Goal: Information Seeking & Learning: Find specific fact

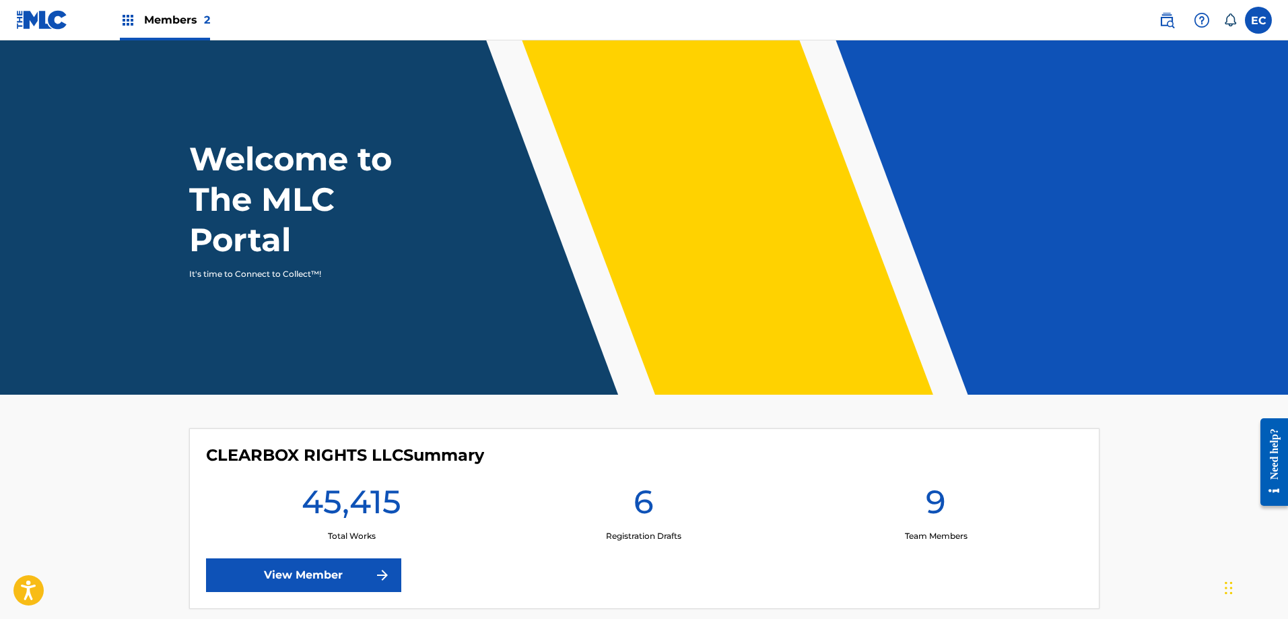
click at [1173, 28] on link at bounding box center [1167, 20] width 27 height 27
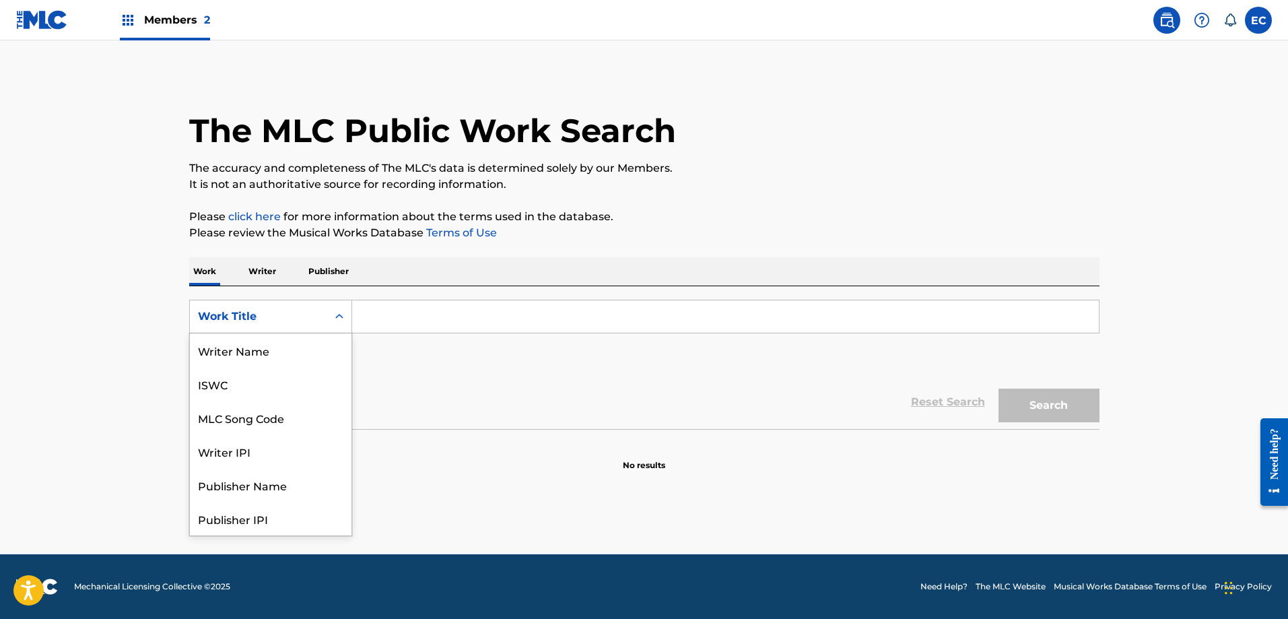
click at [286, 310] on div "Work Title" at bounding box center [258, 316] width 121 height 16
click at [287, 343] on div "MLC Song Code" at bounding box center [271, 350] width 162 height 34
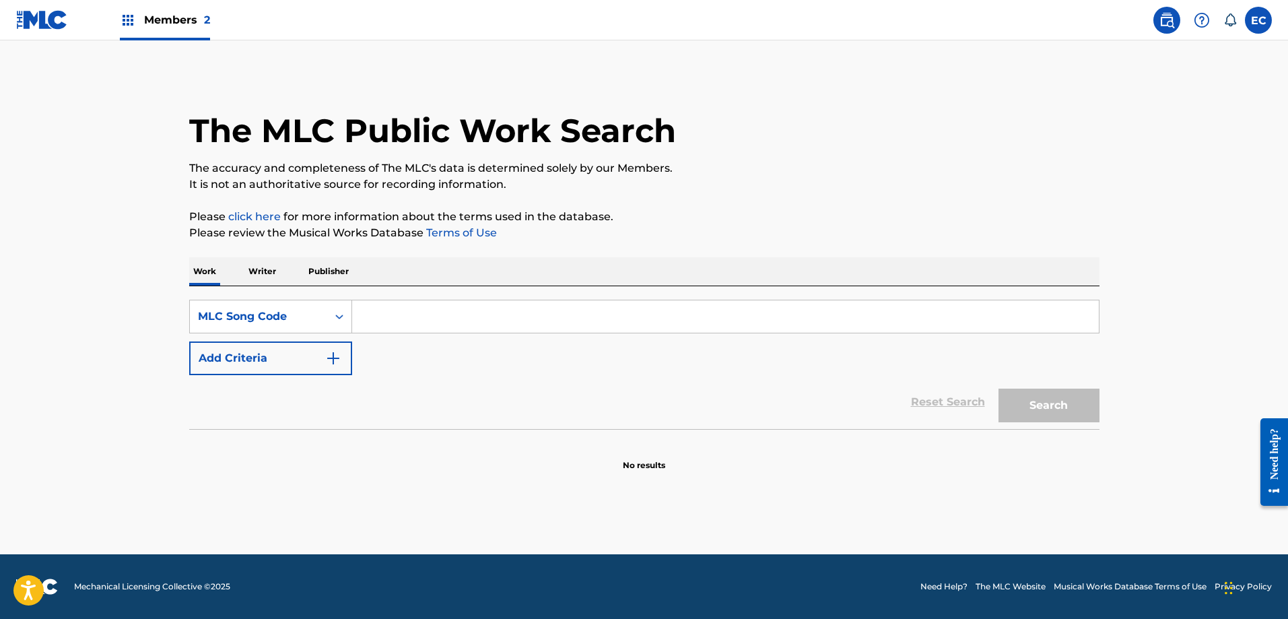
click at [414, 319] on input "Search Form" at bounding box center [725, 316] width 747 height 32
paste input "S8744Q"
type input "S8744Q"
click at [1074, 405] on button "Search" at bounding box center [1049, 406] width 101 height 34
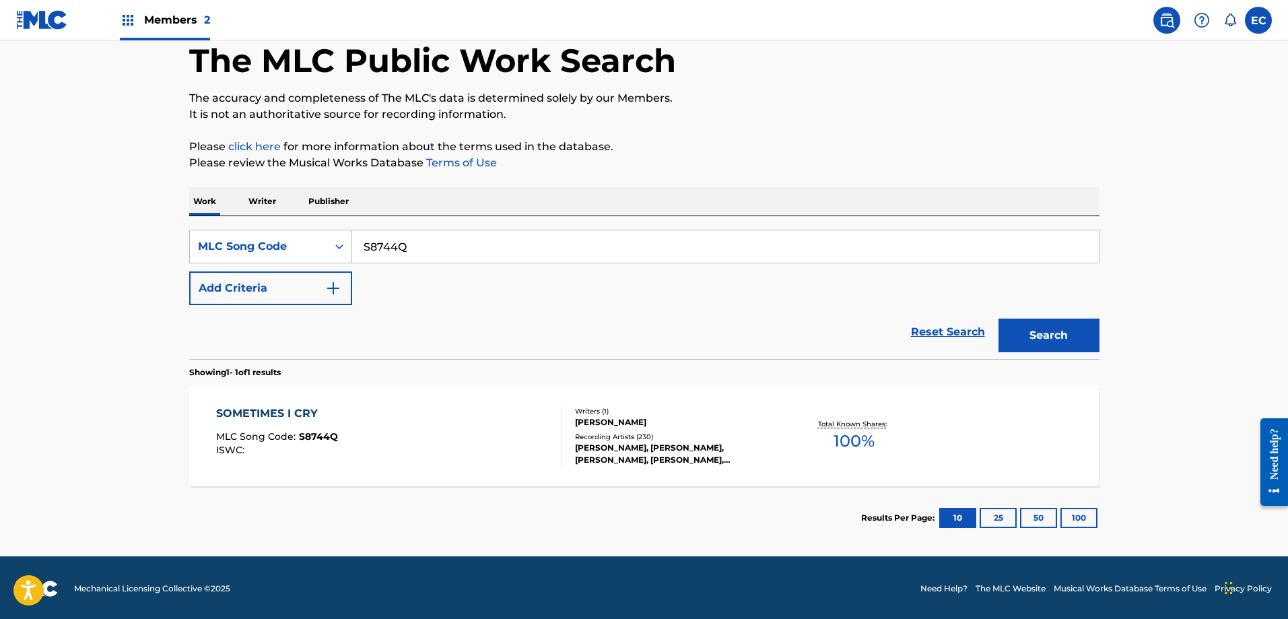
scroll to position [72, 0]
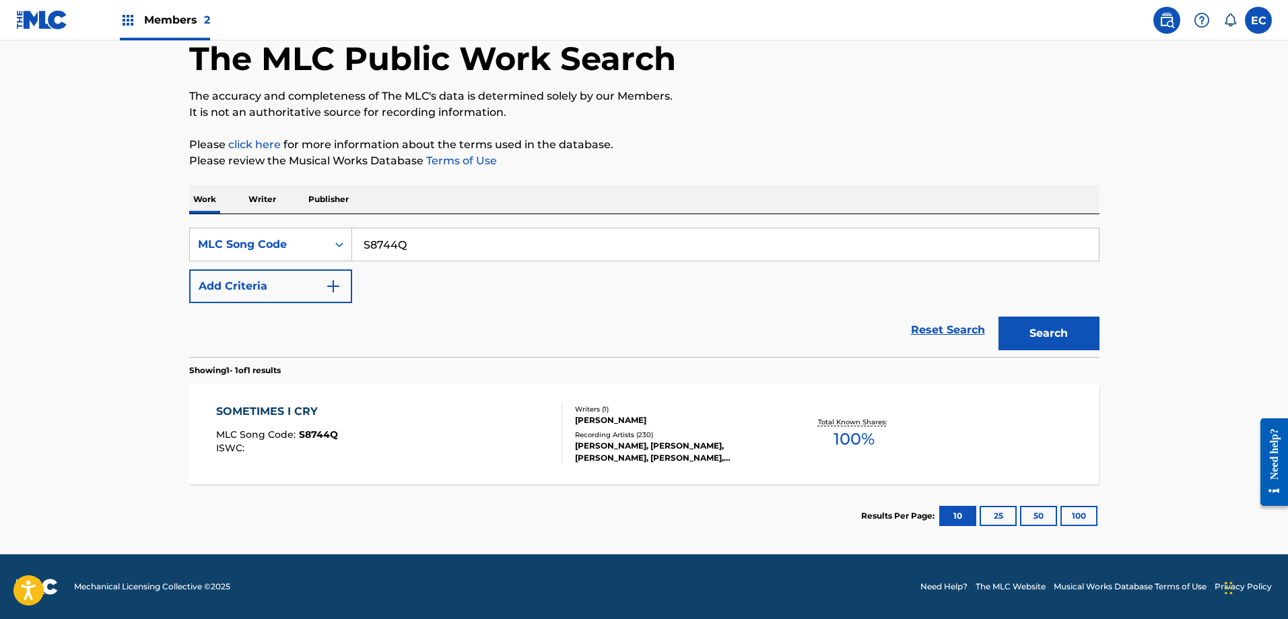
click at [285, 408] on div "SOMETIMES I CRY" at bounding box center [277, 411] width 122 height 16
